Goal: Task Accomplishment & Management: Use online tool/utility

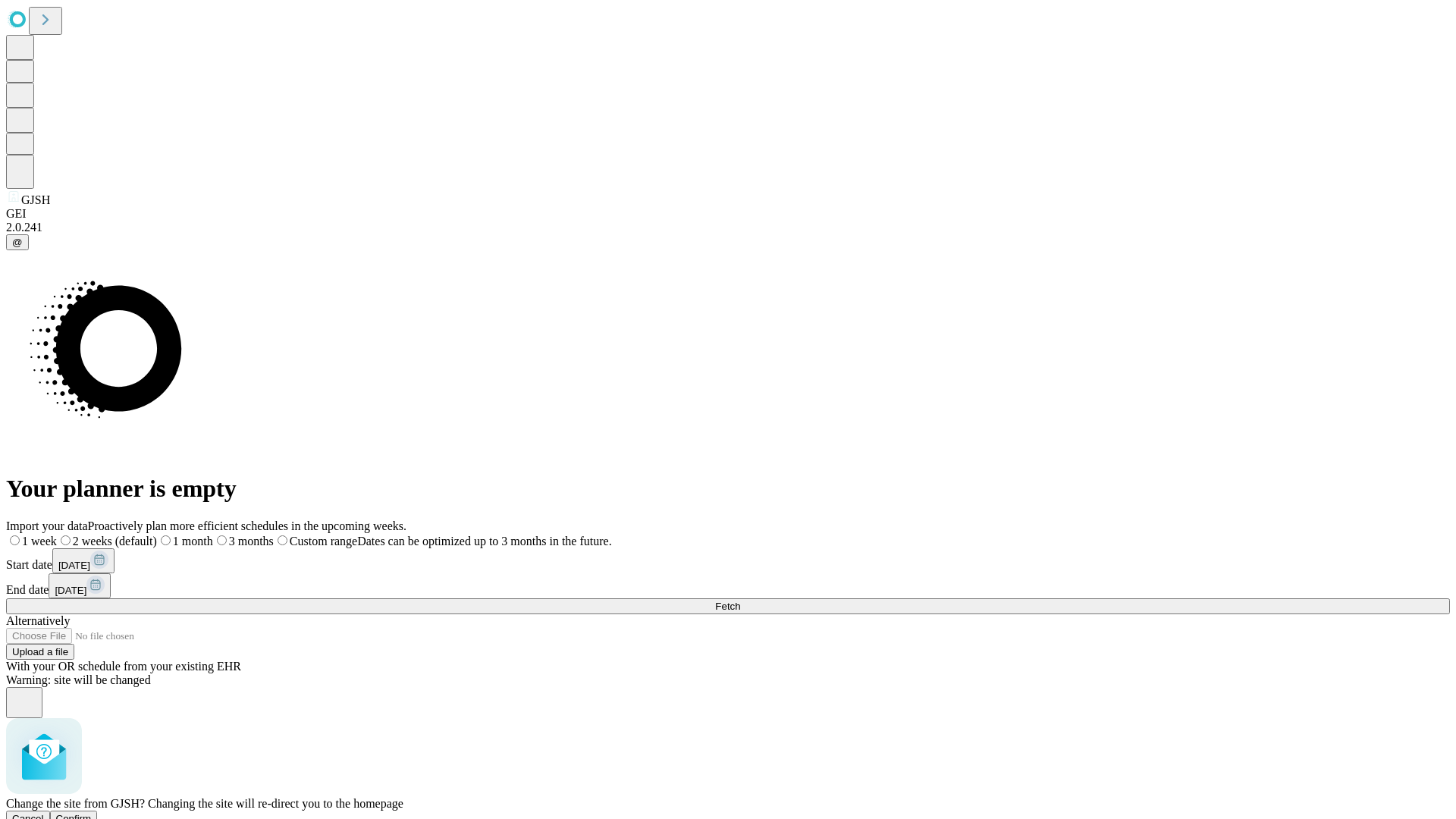
click at [92, 813] on span "Confirm" at bounding box center [73, 819] width 35 height 12
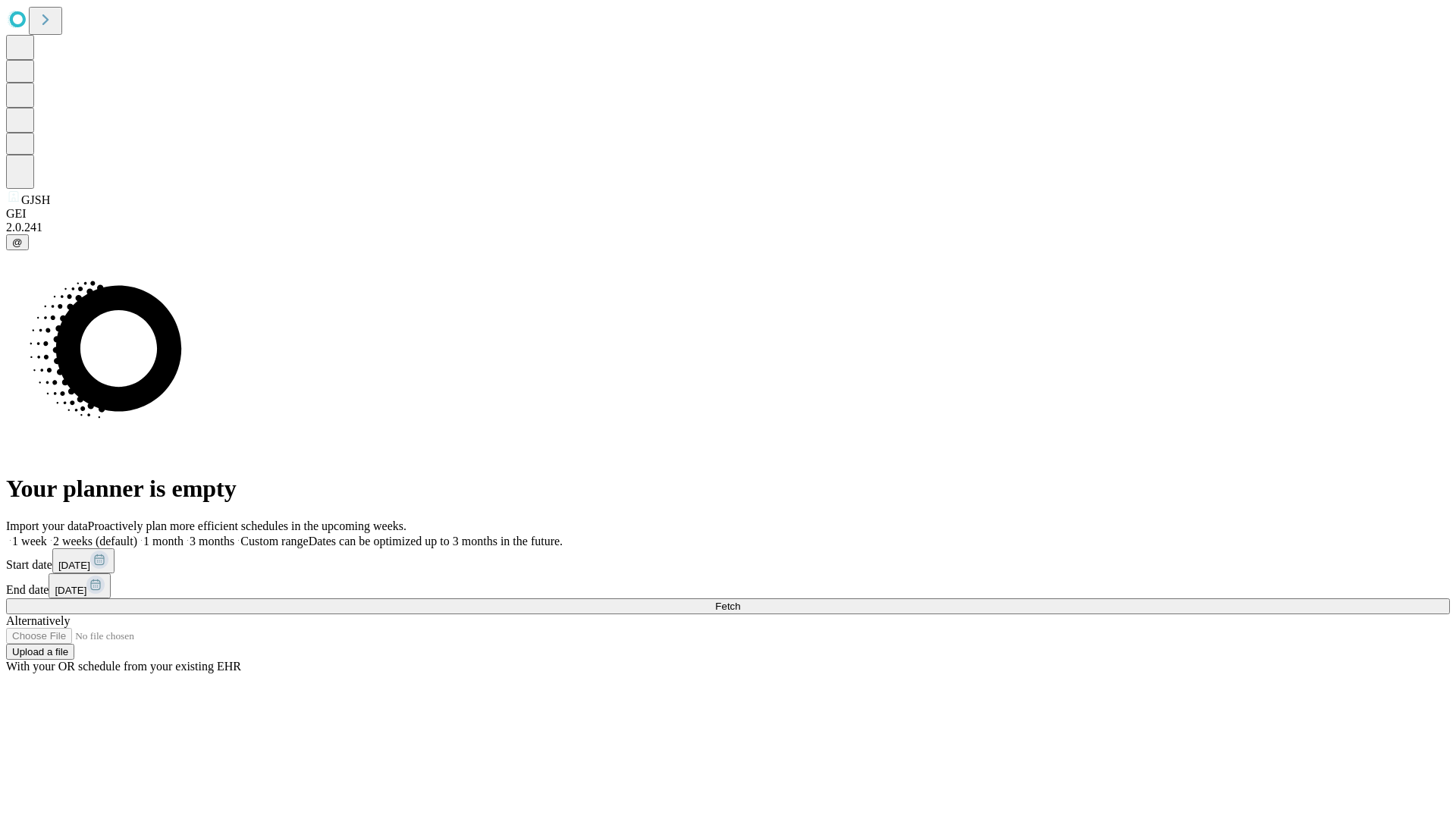
click at [137, 534] on label "2 weeks (default)" at bounding box center [92, 541] width 90 height 13
click at [740, 600] on span "Fetch" at bounding box center [728, 606] width 25 height 12
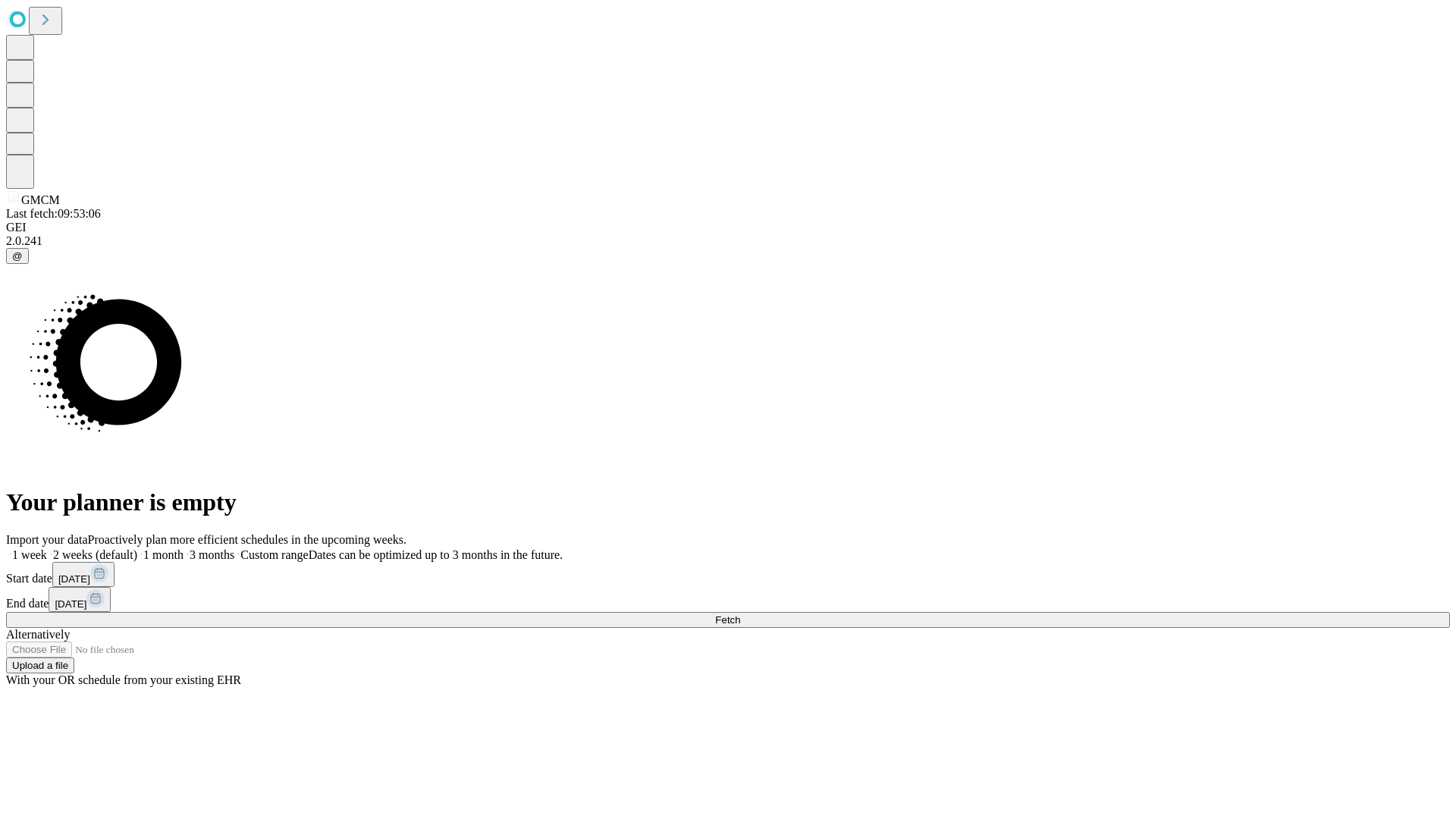
click at [137, 548] on label "2 weeks (default)" at bounding box center [92, 555] width 90 height 13
click at [740, 614] on span "Fetch" at bounding box center [728, 620] width 25 height 12
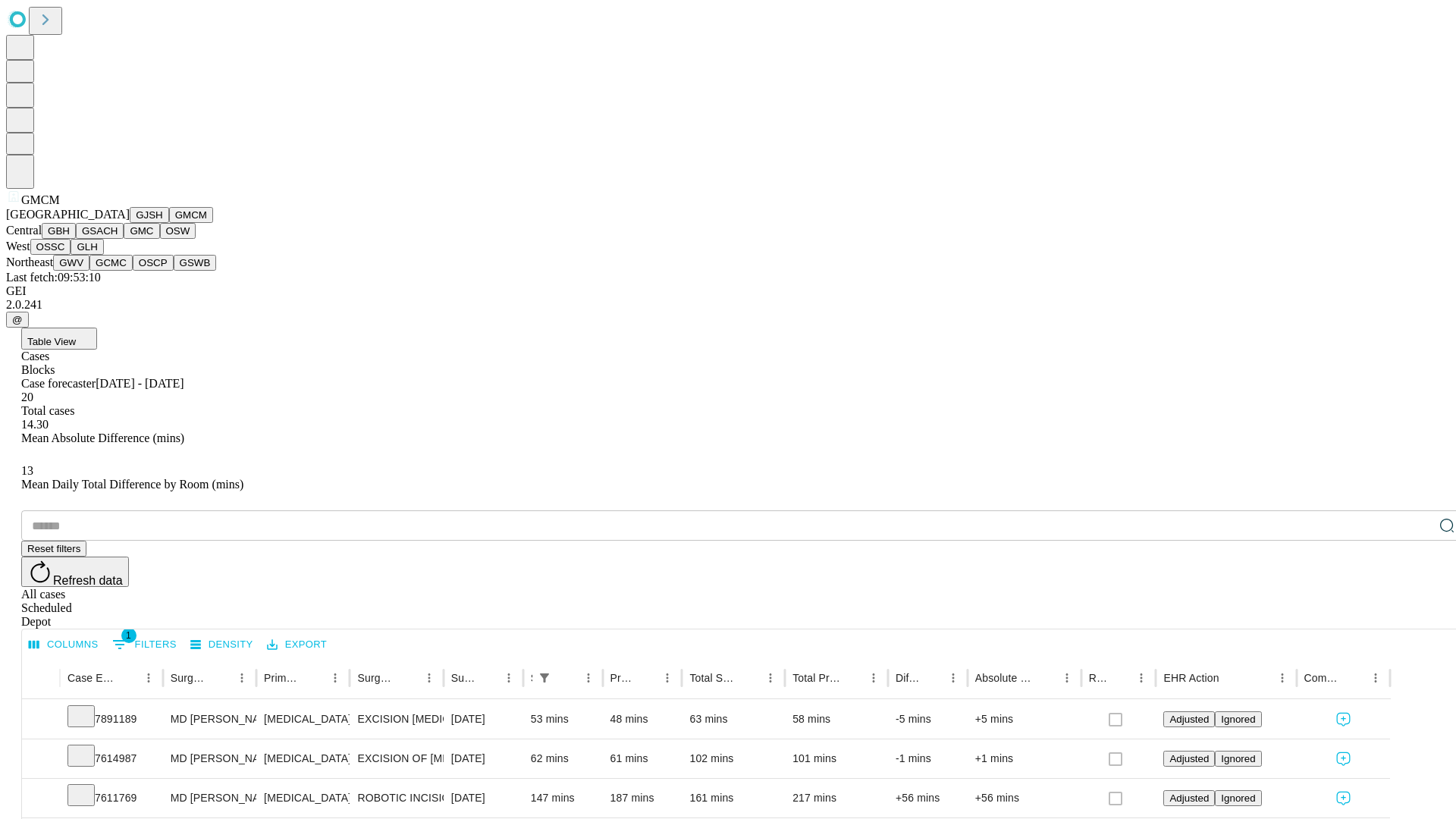
click at [76, 239] on button "GBH" at bounding box center [59, 230] width 35 height 16
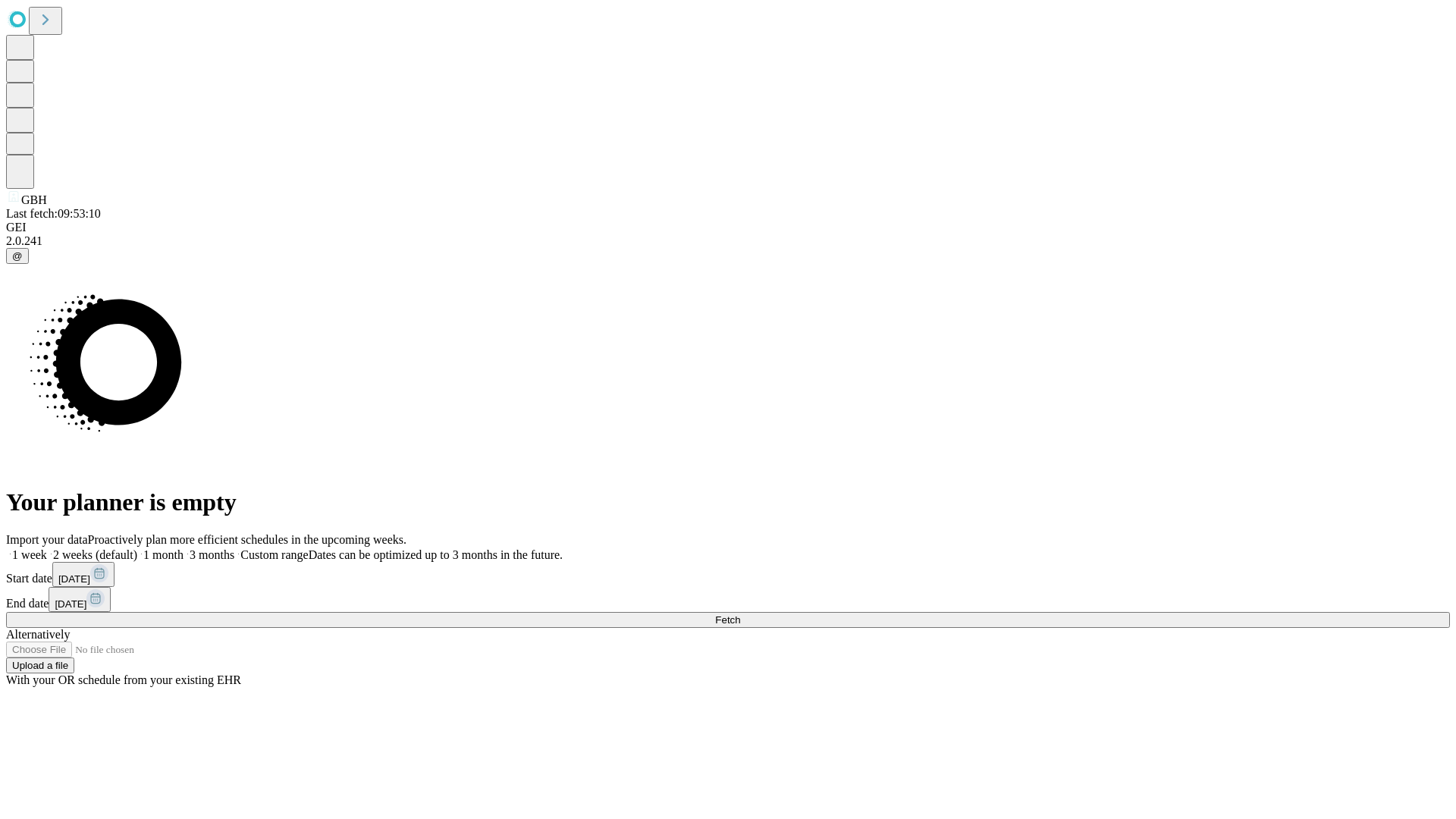
click at [137, 548] on label "2 weeks (default)" at bounding box center [92, 555] width 90 height 13
click at [740, 614] on span "Fetch" at bounding box center [728, 620] width 25 height 12
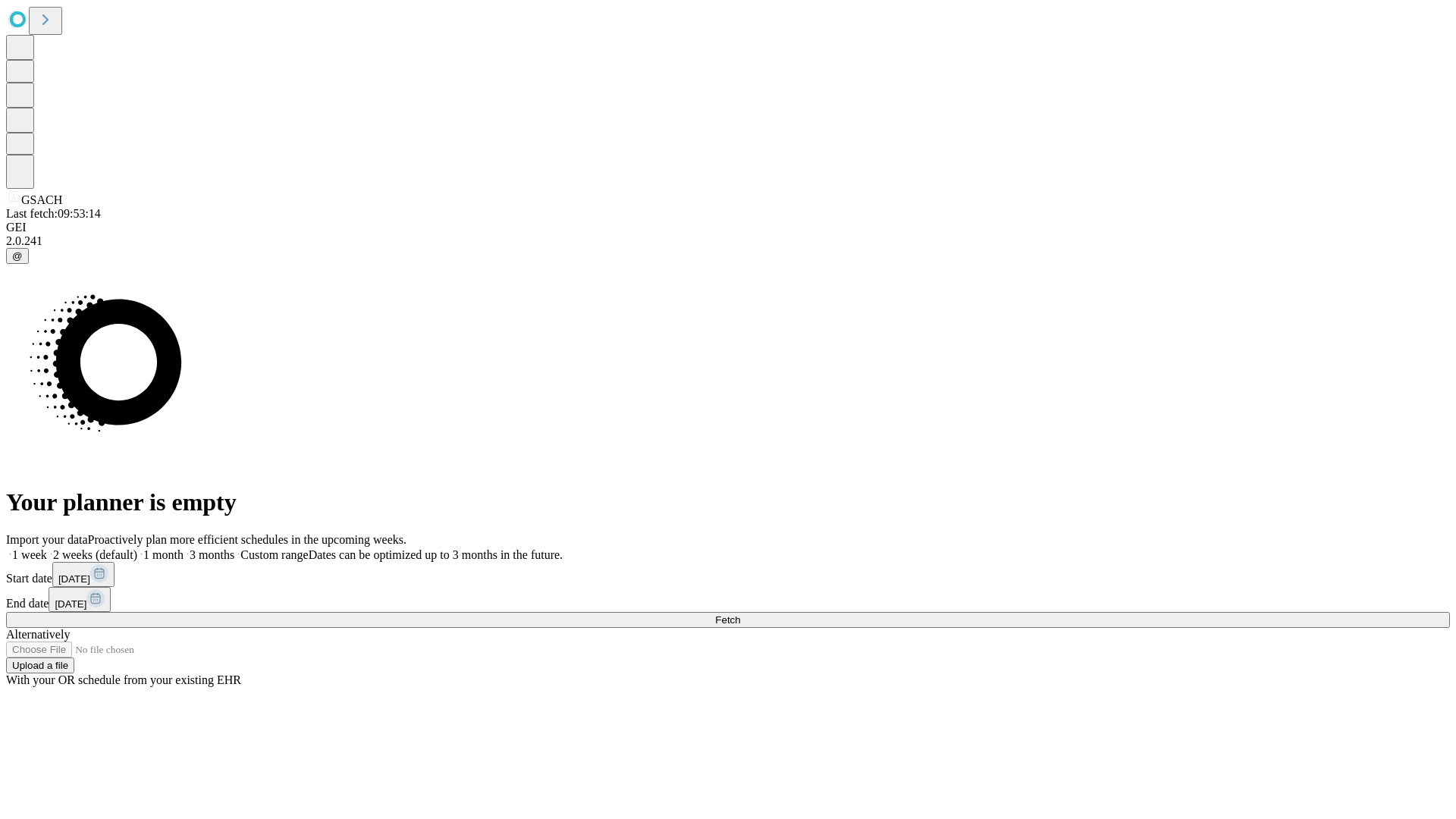
click at [137, 548] on label "2 weeks (default)" at bounding box center [92, 555] width 90 height 13
click at [740, 614] on span "Fetch" at bounding box center [728, 620] width 25 height 12
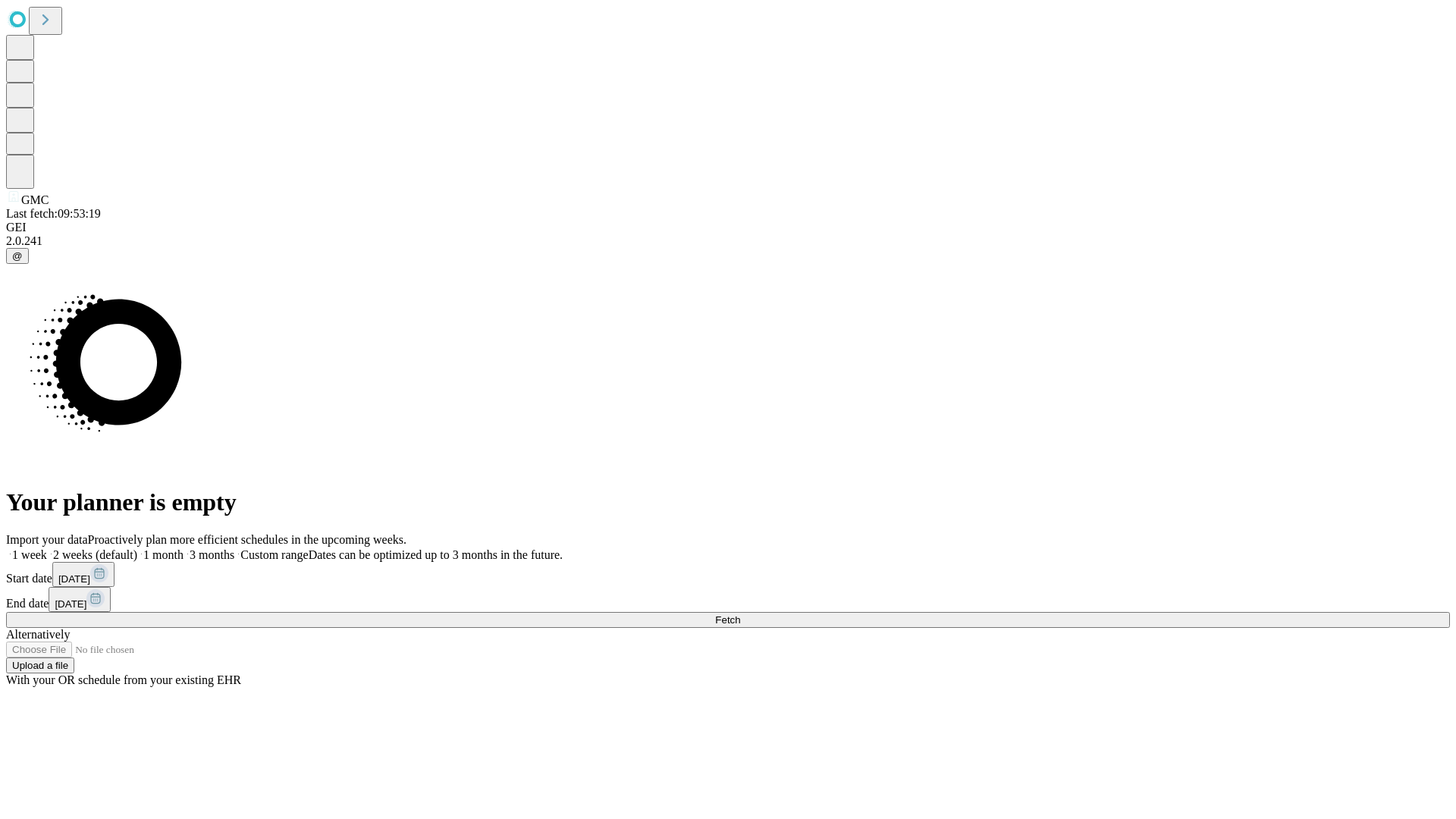
click at [137, 548] on label "2 weeks (default)" at bounding box center [92, 555] width 90 height 13
click at [740, 614] on span "Fetch" at bounding box center [728, 620] width 25 height 12
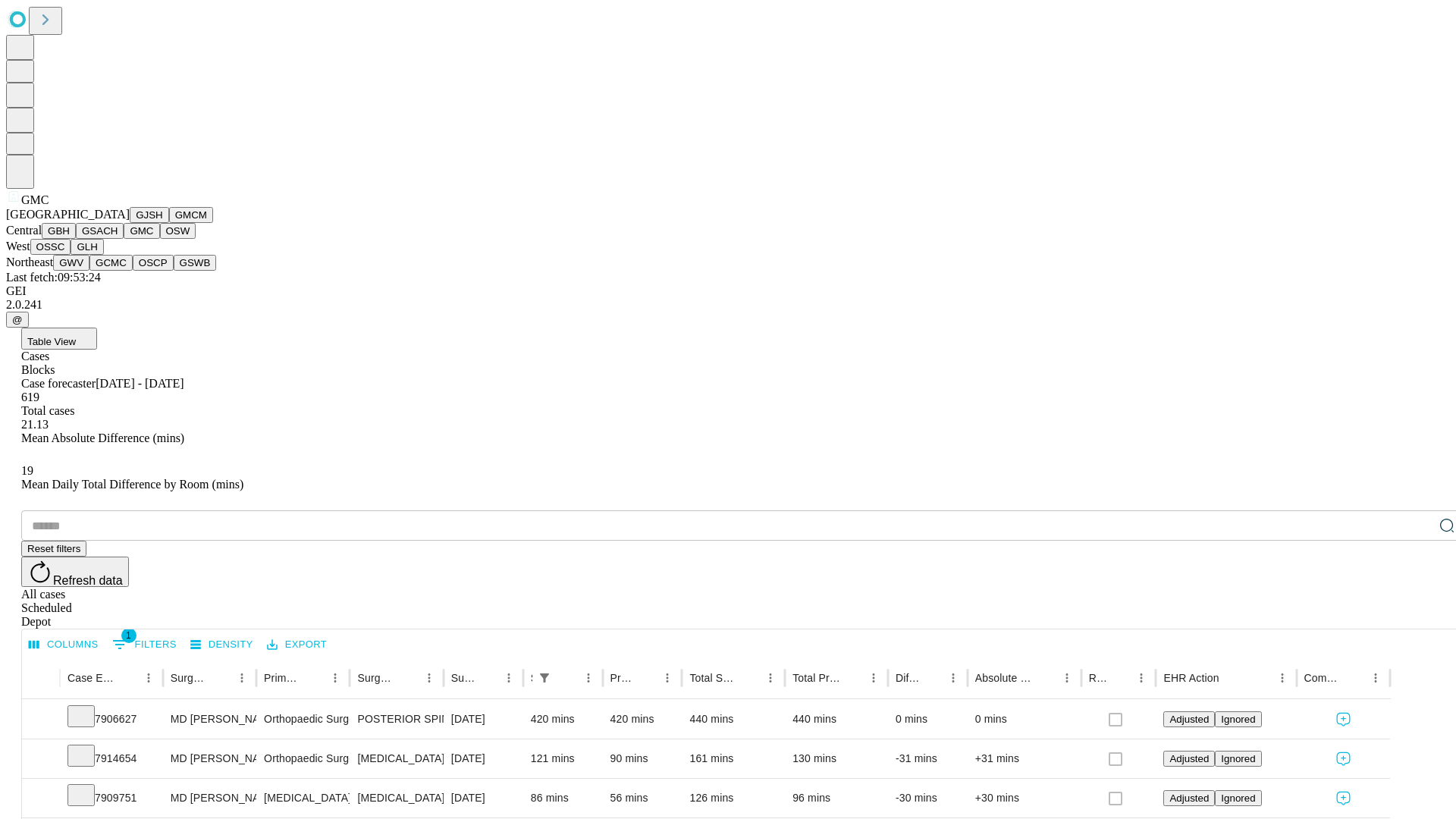
click at [160, 239] on button "OSW" at bounding box center [178, 230] width 36 height 16
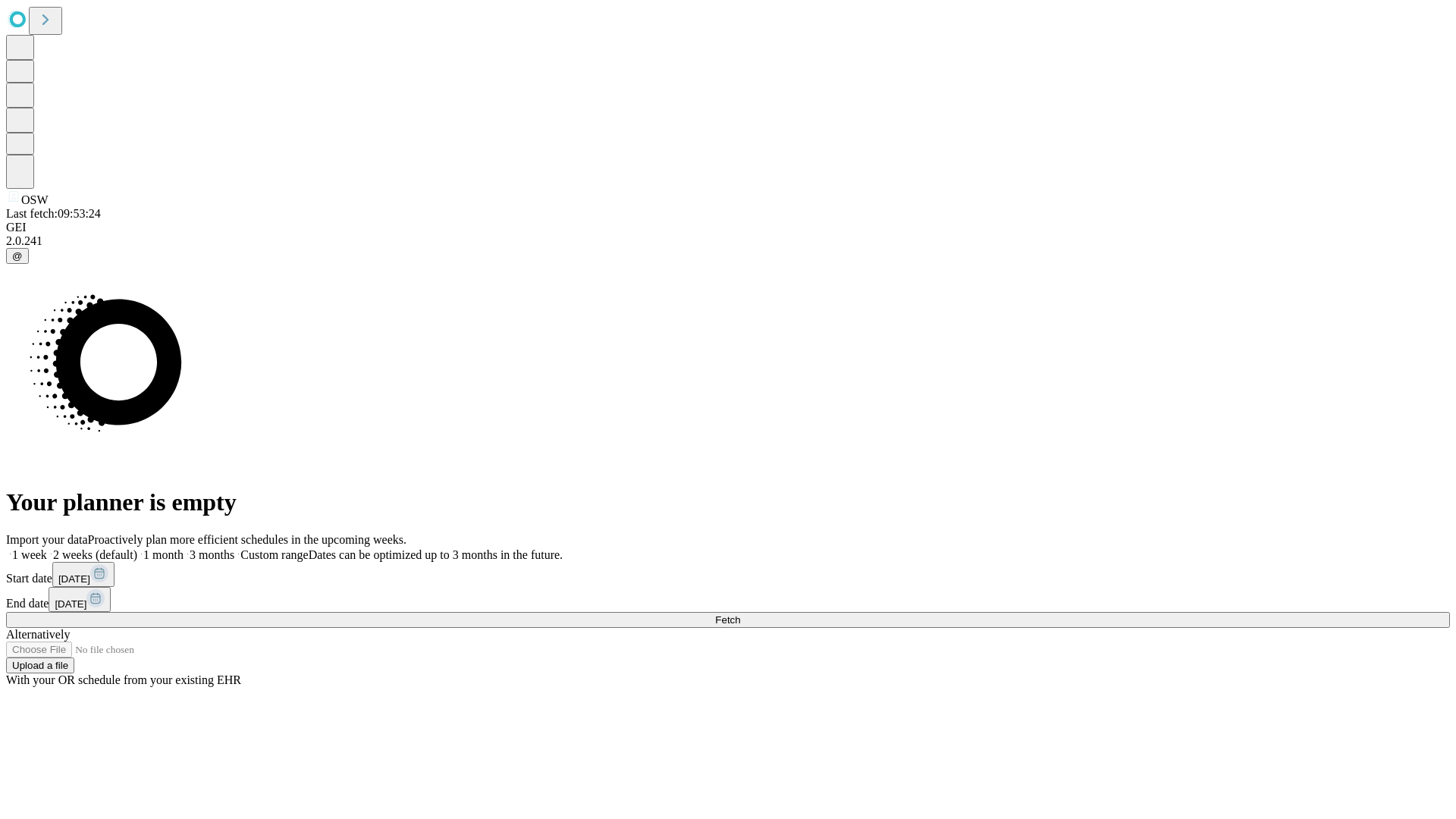
click at [137, 548] on label "2 weeks (default)" at bounding box center [92, 555] width 90 height 13
click at [740, 614] on span "Fetch" at bounding box center [728, 620] width 25 height 12
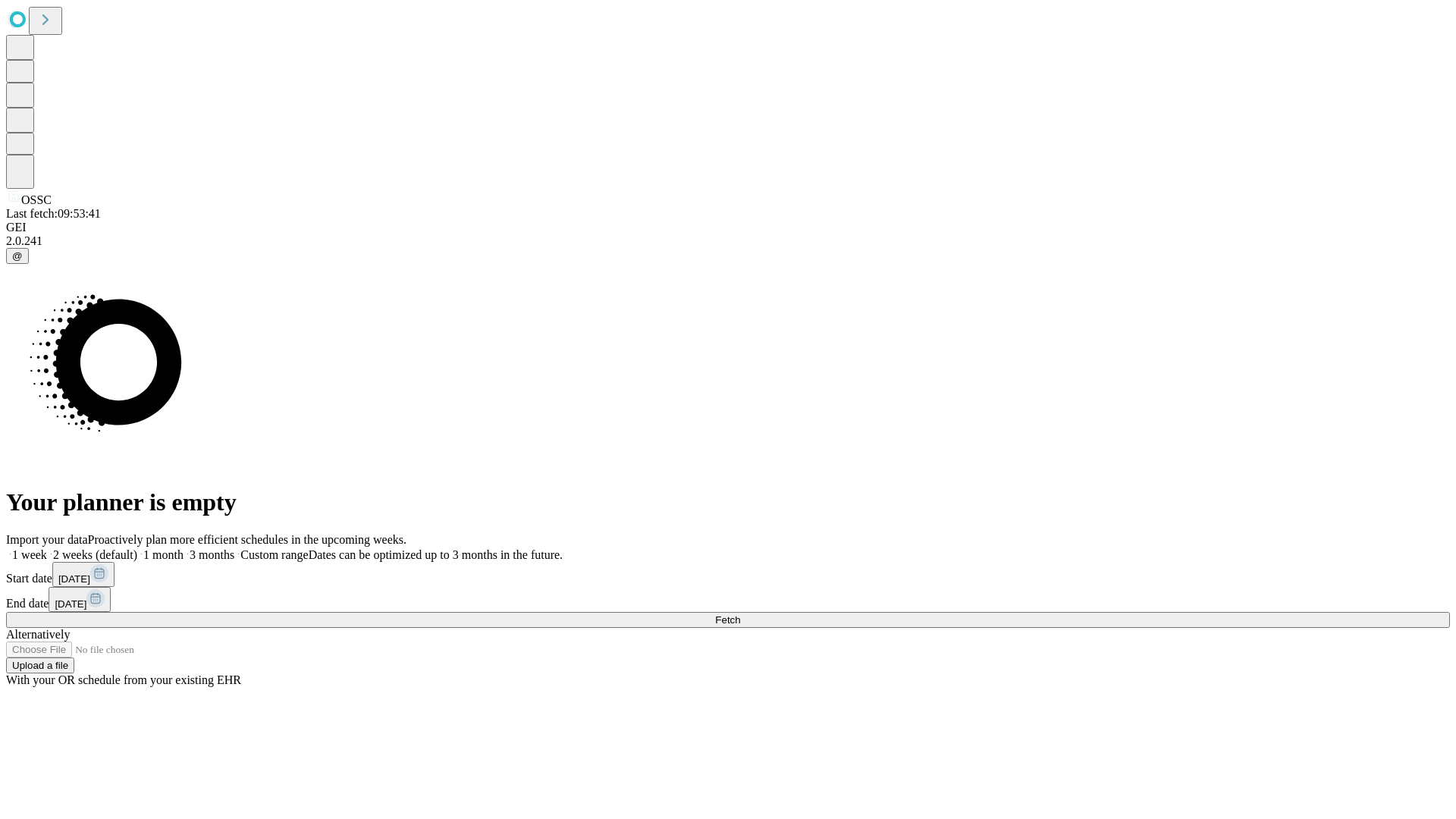
click at [740, 614] on span "Fetch" at bounding box center [728, 620] width 25 height 12
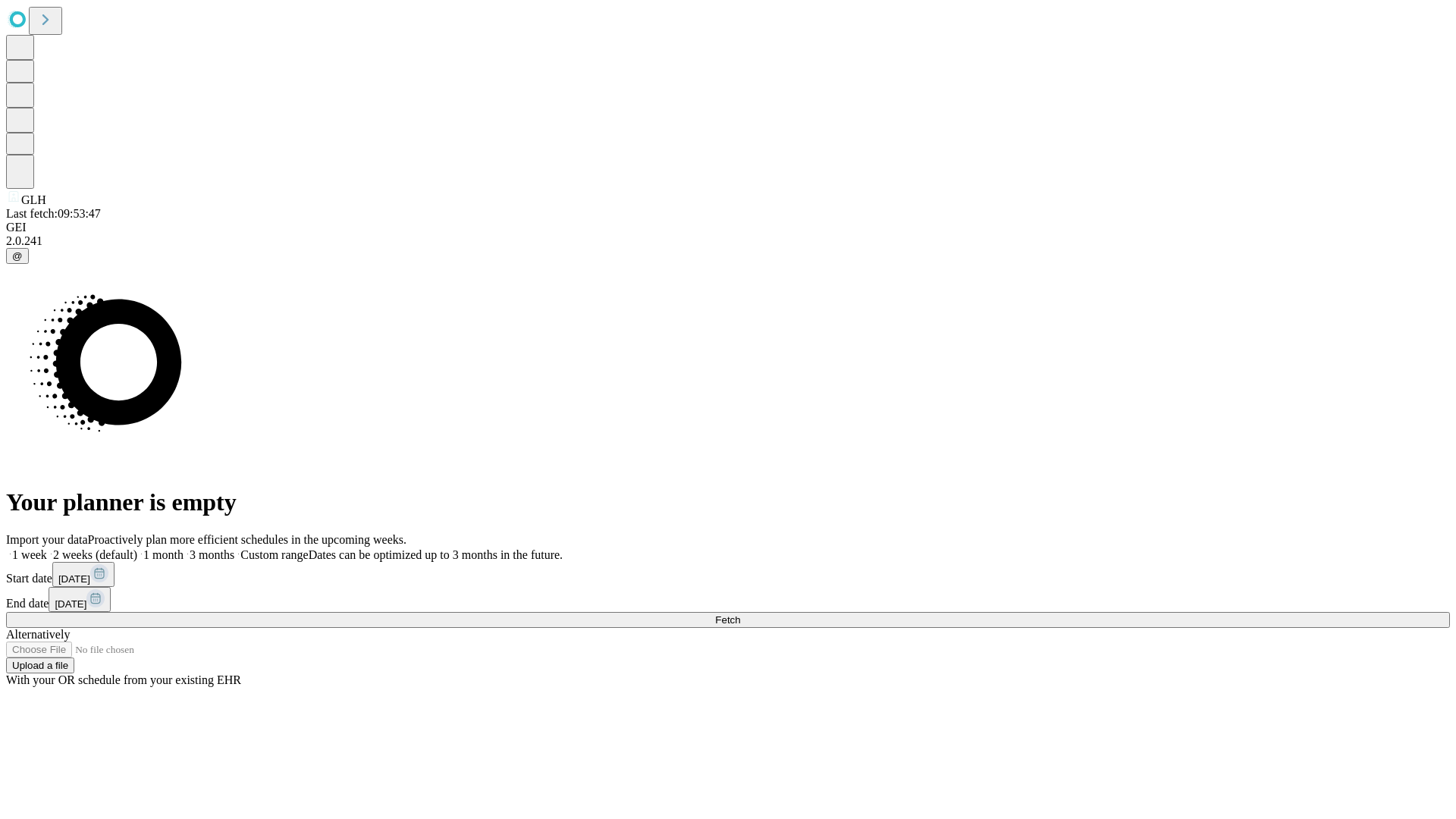
click at [137, 548] on label "2 weeks (default)" at bounding box center [92, 555] width 90 height 13
click at [740, 614] on span "Fetch" at bounding box center [728, 620] width 25 height 12
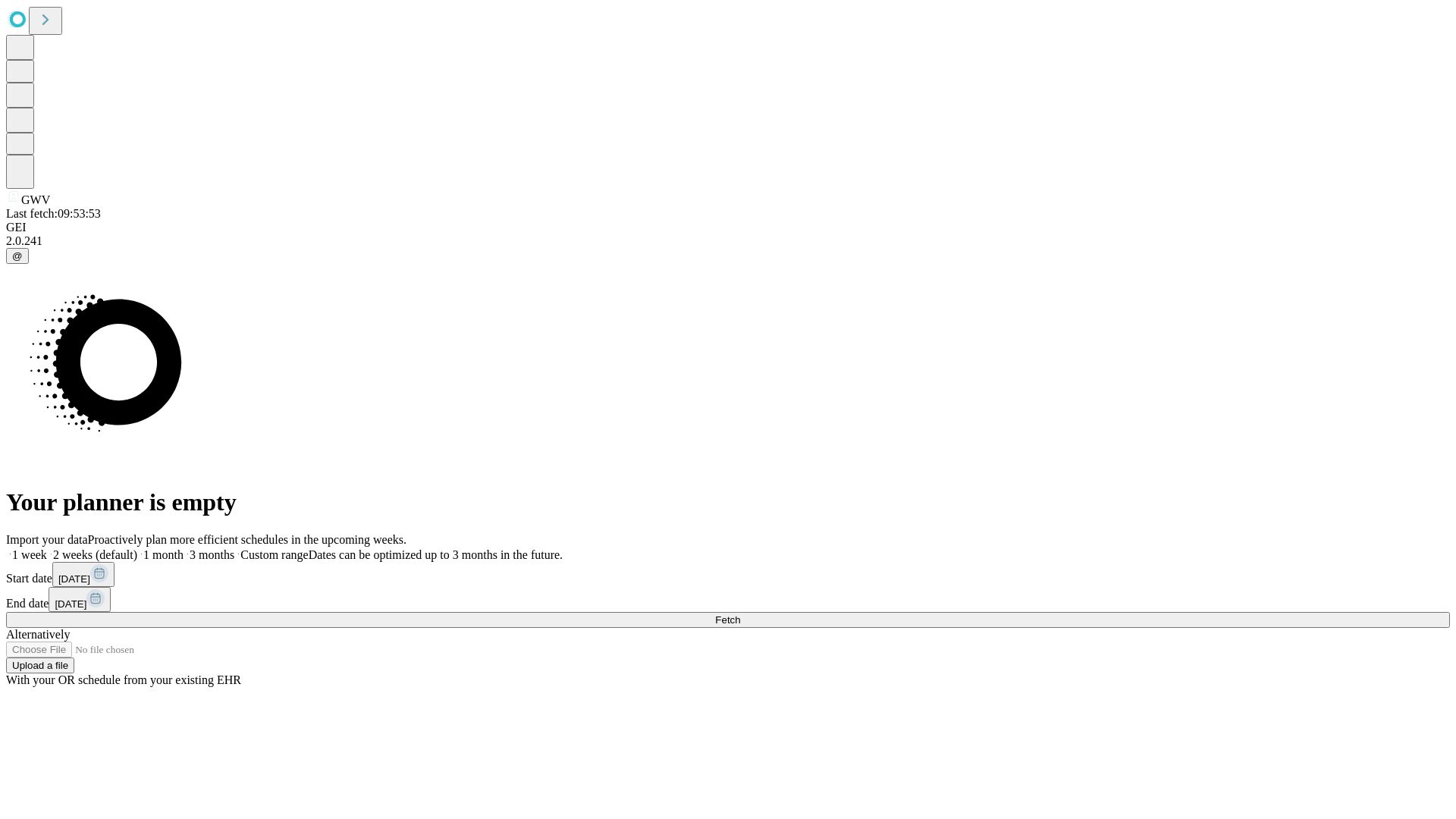
click at [137, 548] on label "2 weeks (default)" at bounding box center [92, 555] width 90 height 13
click at [740, 614] on span "Fetch" at bounding box center [728, 620] width 25 height 12
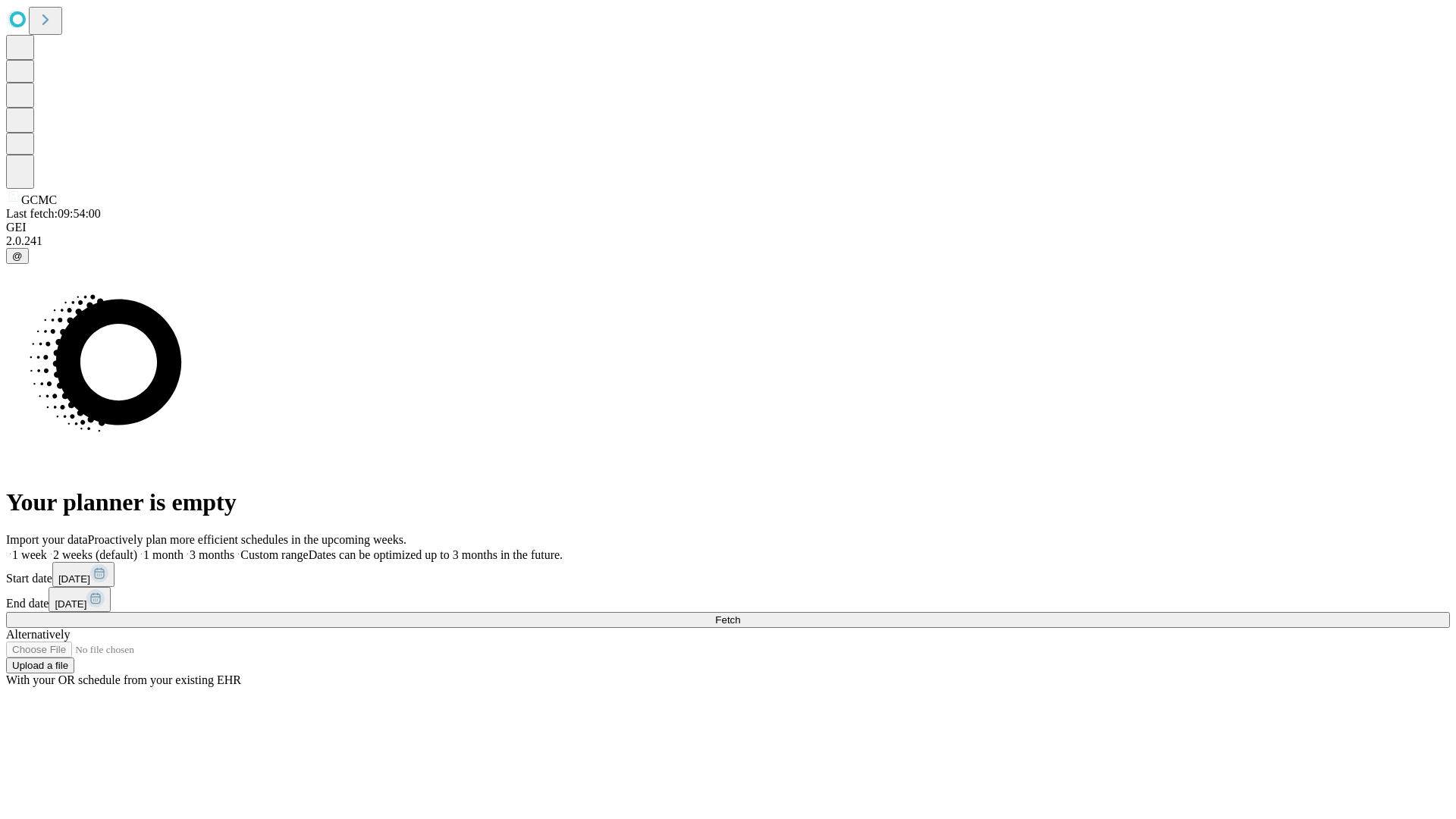
click at [137, 548] on label "2 weeks (default)" at bounding box center [92, 555] width 90 height 13
click at [740, 614] on span "Fetch" at bounding box center [728, 620] width 25 height 12
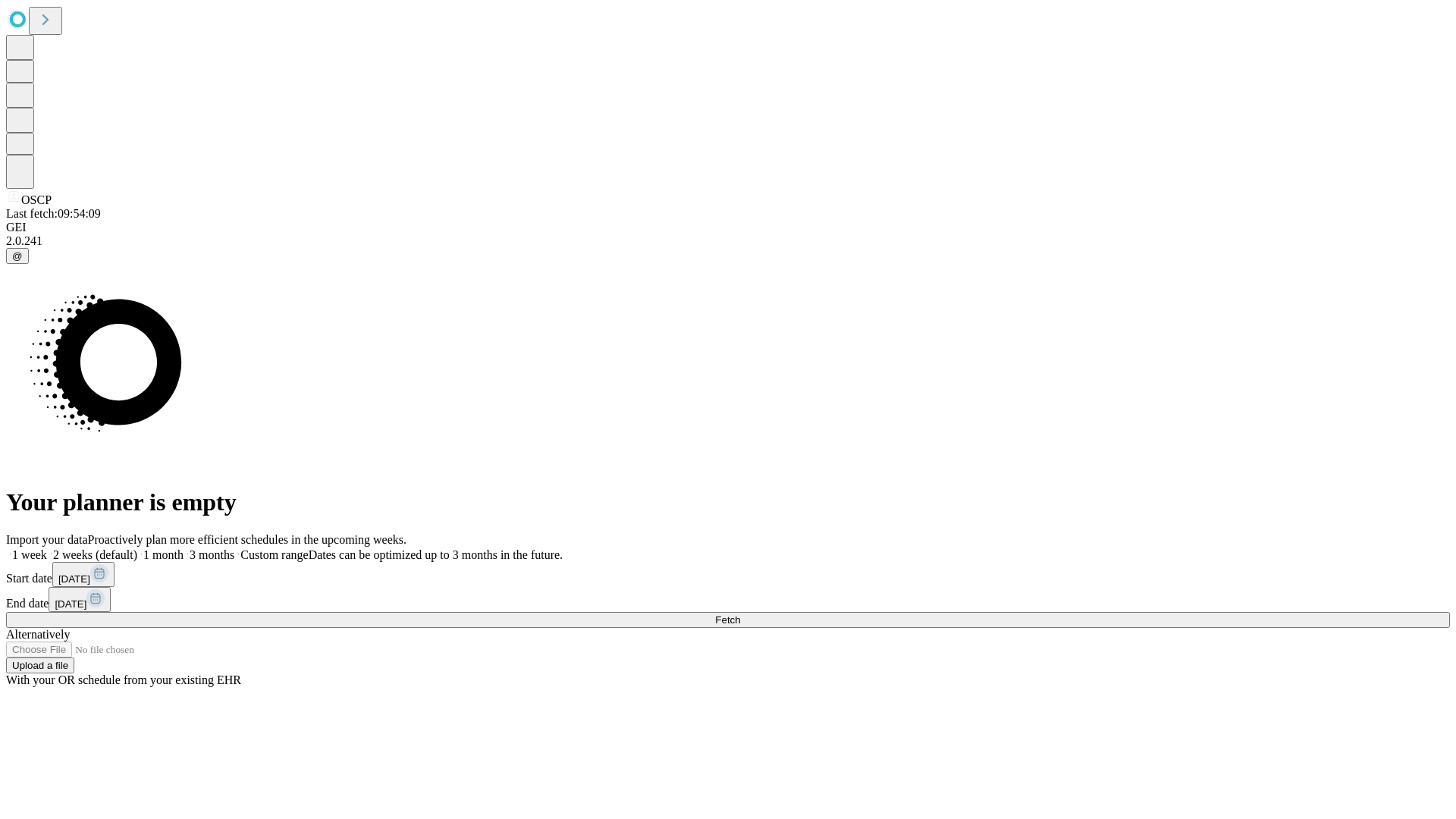
click at [137, 548] on label "2 weeks (default)" at bounding box center [92, 555] width 90 height 13
click at [740, 614] on span "Fetch" at bounding box center [728, 620] width 25 height 12
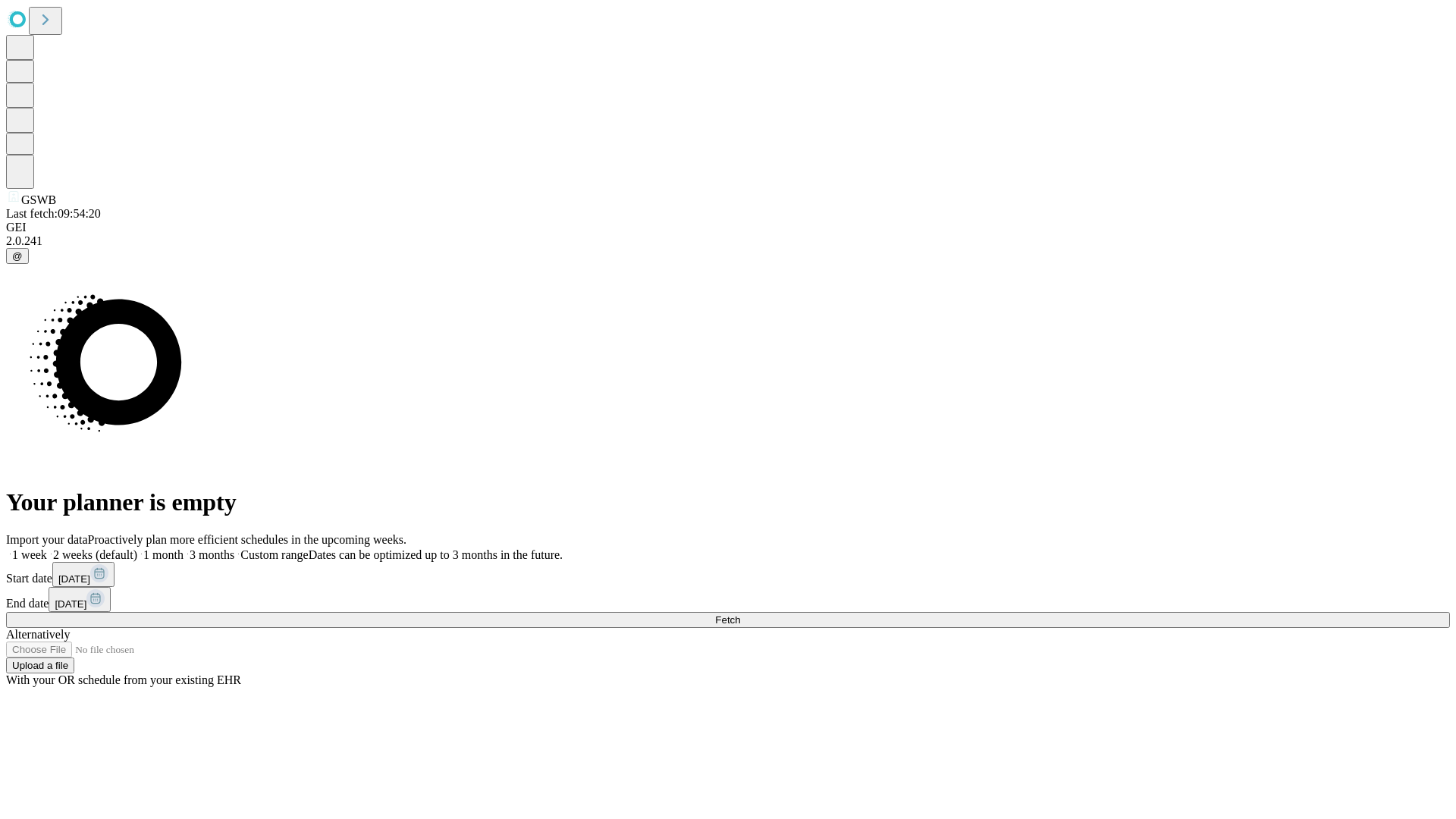
click at [137, 548] on label "2 weeks (default)" at bounding box center [92, 555] width 90 height 13
click at [740, 614] on span "Fetch" at bounding box center [728, 620] width 25 height 12
